Goal: Information Seeking & Learning: Learn about a topic

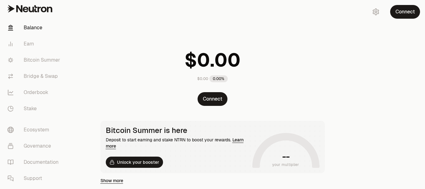
click at [35, 27] on link "Balance" at bounding box center [34, 28] width 65 height 16
click at [31, 41] on link "Earn" at bounding box center [34, 44] width 65 height 16
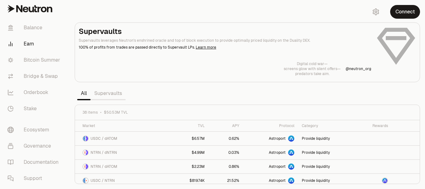
click at [193, 65] on div "Digital cold war— screens glow with silent offers— predators take aim. @ neutro…" at bounding box center [247, 68] width 337 height 15
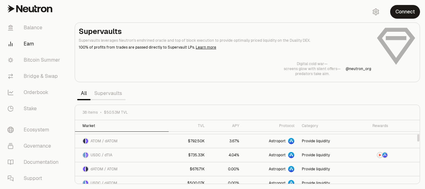
scroll to position [125, 0]
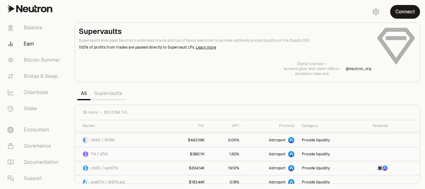
click at [118, 92] on link "Supervaults" at bounding box center [108, 93] width 35 height 12
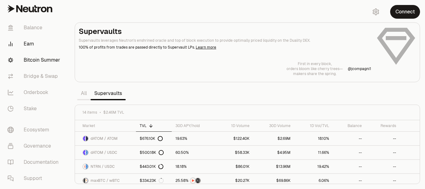
click at [39, 61] on link "Bitcoin Summer" at bounding box center [34, 60] width 65 height 16
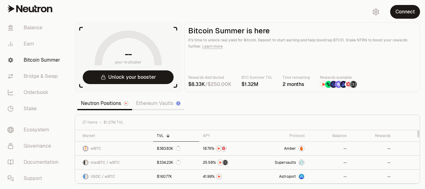
click at [245, 108] on section "-- your multiplier Unlock your booster Bitcoin Summer is here It's time to unlo…" at bounding box center [247, 94] width 355 height 189
click at [167, 101] on link "Ethereum Vaults" at bounding box center [158, 103] width 52 height 12
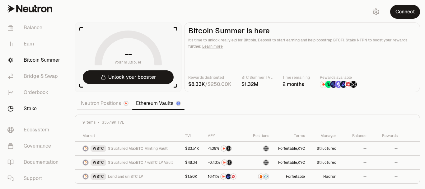
click at [27, 106] on link "Stake" at bounding box center [34, 109] width 65 height 16
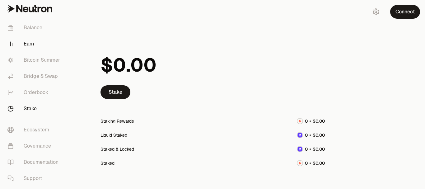
click at [28, 43] on link "Earn" at bounding box center [34, 44] width 65 height 16
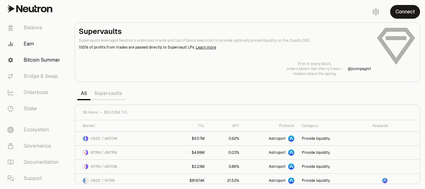
click at [29, 57] on link "Bitcoin Summer" at bounding box center [34, 60] width 65 height 16
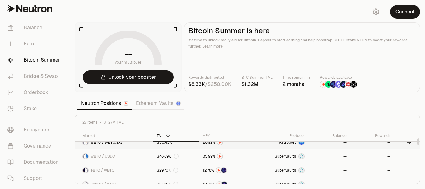
scroll to position [31, 0]
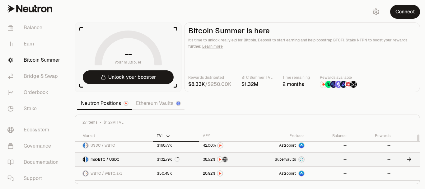
click at [287, 159] on span "Supervaults" at bounding box center [285, 159] width 21 height 5
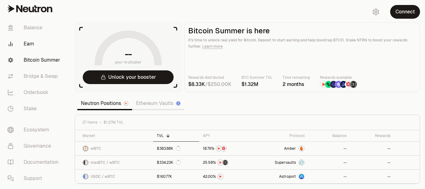
click at [28, 44] on link "Earn" at bounding box center [34, 44] width 65 height 16
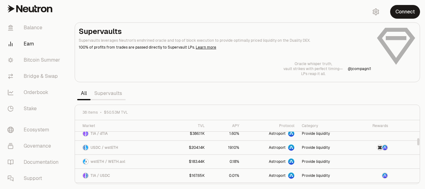
scroll to position [138, 0]
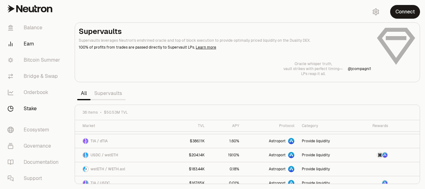
click at [30, 107] on link "Stake" at bounding box center [34, 109] width 65 height 16
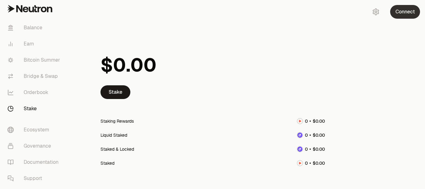
click at [404, 13] on button "Connect" at bounding box center [405, 12] width 30 height 14
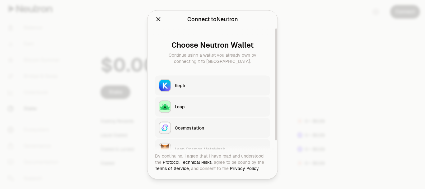
click at [182, 82] on button "Keplr" at bounding box center [212, 85] width 115 height 20
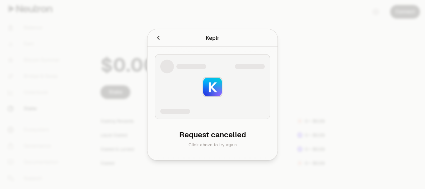
click at [183, 41] on div at bounding box center [179, 37] width 48 height 9
click at [157, 38] on icon "Cancel" at bounding box center [158, 37] width 7 height 7
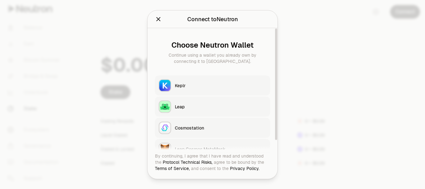
click at [177, 83] on div "Keplr" at bounding box center [221, 85] width 92 height 6
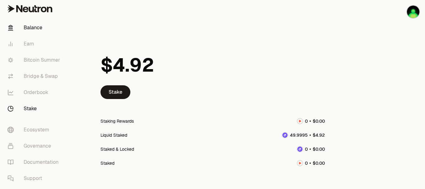
click at [37, 26] on link "Balance" at bounding box center [34, 28] width 65 height 16
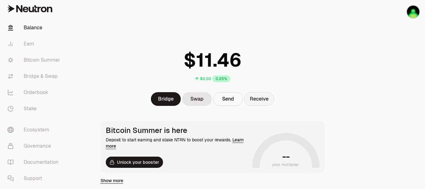
click at [268, 98] on button "Receive" at bounding box center [259, 99] width 30 height 14
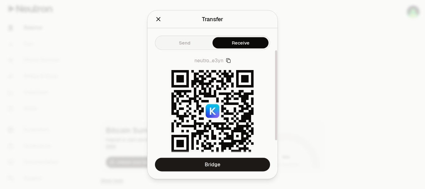
click at [159, 18] on icon "Close" at bounding box center [159, 19] width 4 height 4
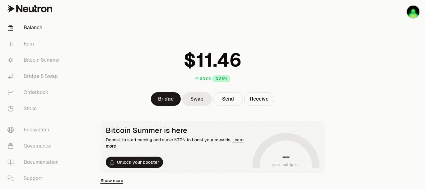
click at [198, 98] on link "Swap" at bounding box center [197, 99] width 30 height 14
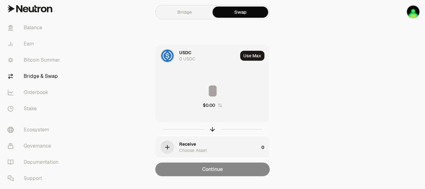
scroll to position [13, 0]
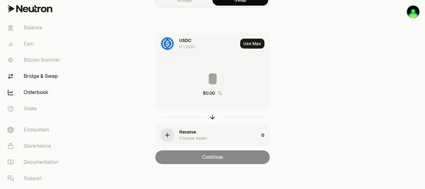
click at [35, 94] on link "Orderbook" at bounding box center [34, 92] width 65 height 16
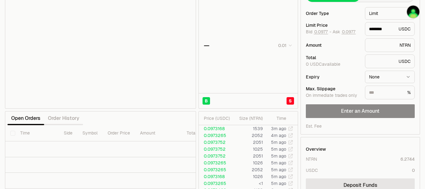
scroll to position [13, 0]
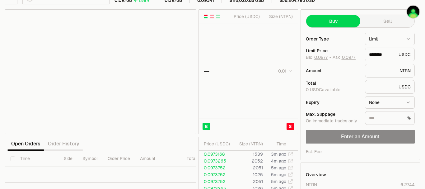
type input "********"
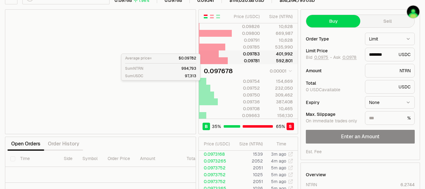
scroll to position [0, 0]
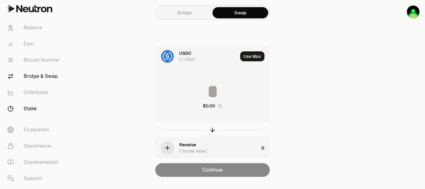
click at [31, 107] on link "Stake" at bounding box center [34, 109] width 65 height 16
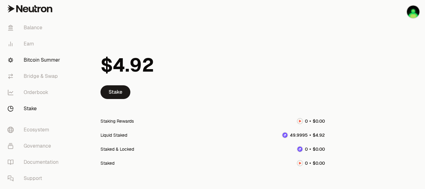
click at [42, 63] on link "Bitcoin Summer" at bounding box center [34, 60] width 65 height 16
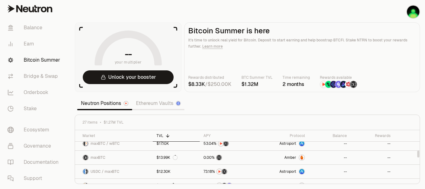
scroll to position [156, 0]
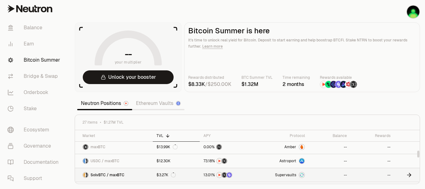
click at [302, 176] on img at bounding box center [301, 174] width 5 height 5
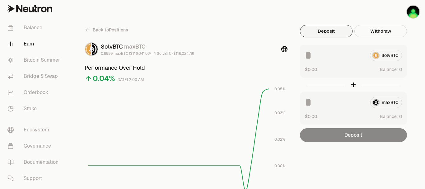
click at [27, 45] on link "Earn" at bounding box center [34, 44] width 65 height 16
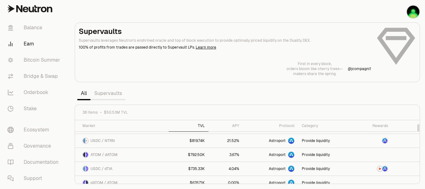
scroll to position [31, 0]
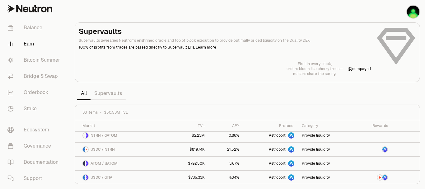
click at [110, 91] on link "Supervaults" at bounding box center [108, 93] width 35 height 12
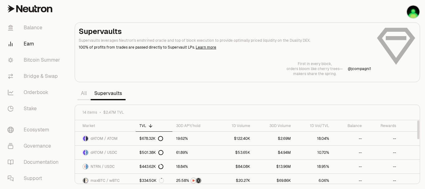
click at [84, 92] on link "All" at bounding box center [83, 93] width 13 height 12
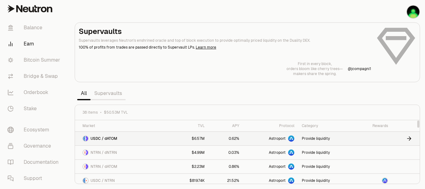
click at [279, 138] on span "Astroport" at bounding box center [277, 138] width 17 height 5
click at [27, 7] on icon at bounding box center [26, 10] width 6 height 6
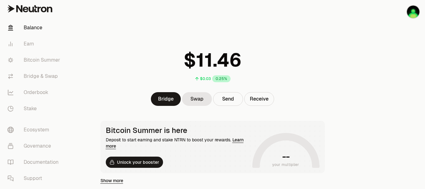
click at [30, 27] on link "Balance" at bounding box center [34, 28] width 65 height 16
click at [347, 75] on main "$0.03 0.25% Bridge Swap Send Receive Bitcoin Summer is here Deposit to start ea…" at bounding box center [247, 190] width 355 height 380
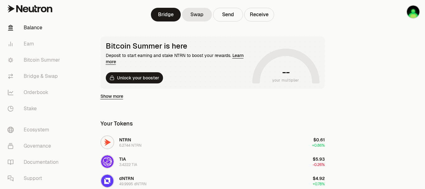
scroll to position [93, 0]
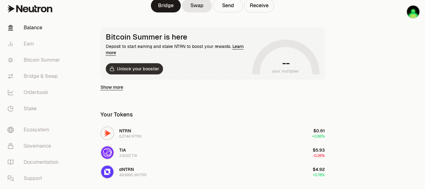
click at [144, 67] on button "Unlock your booster" at bounding box center [134, 68] width 57 height 11
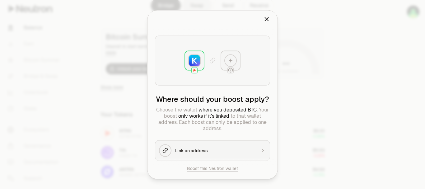
click at [268, 17] on icon "Close" at bounding box center [266, 19] width 7 height 7
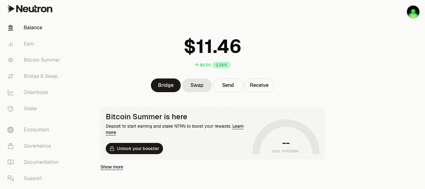
scroll to position [5, 0]
